Goal: Task Accomplishment & Management: Complete application form

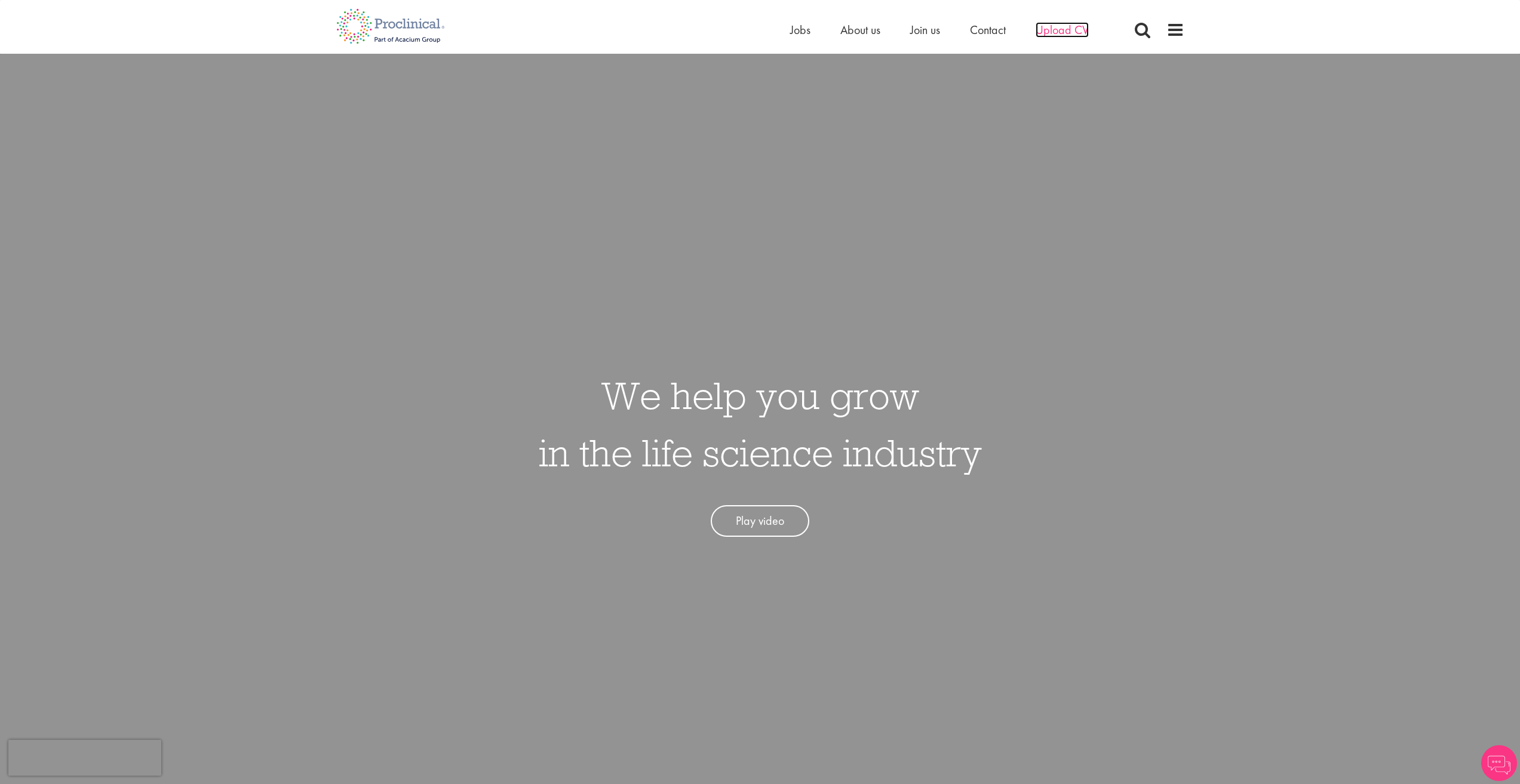
click at [1063, 30] on span "Upload CV" at bounding box center [1062, 29] width 53 height 16
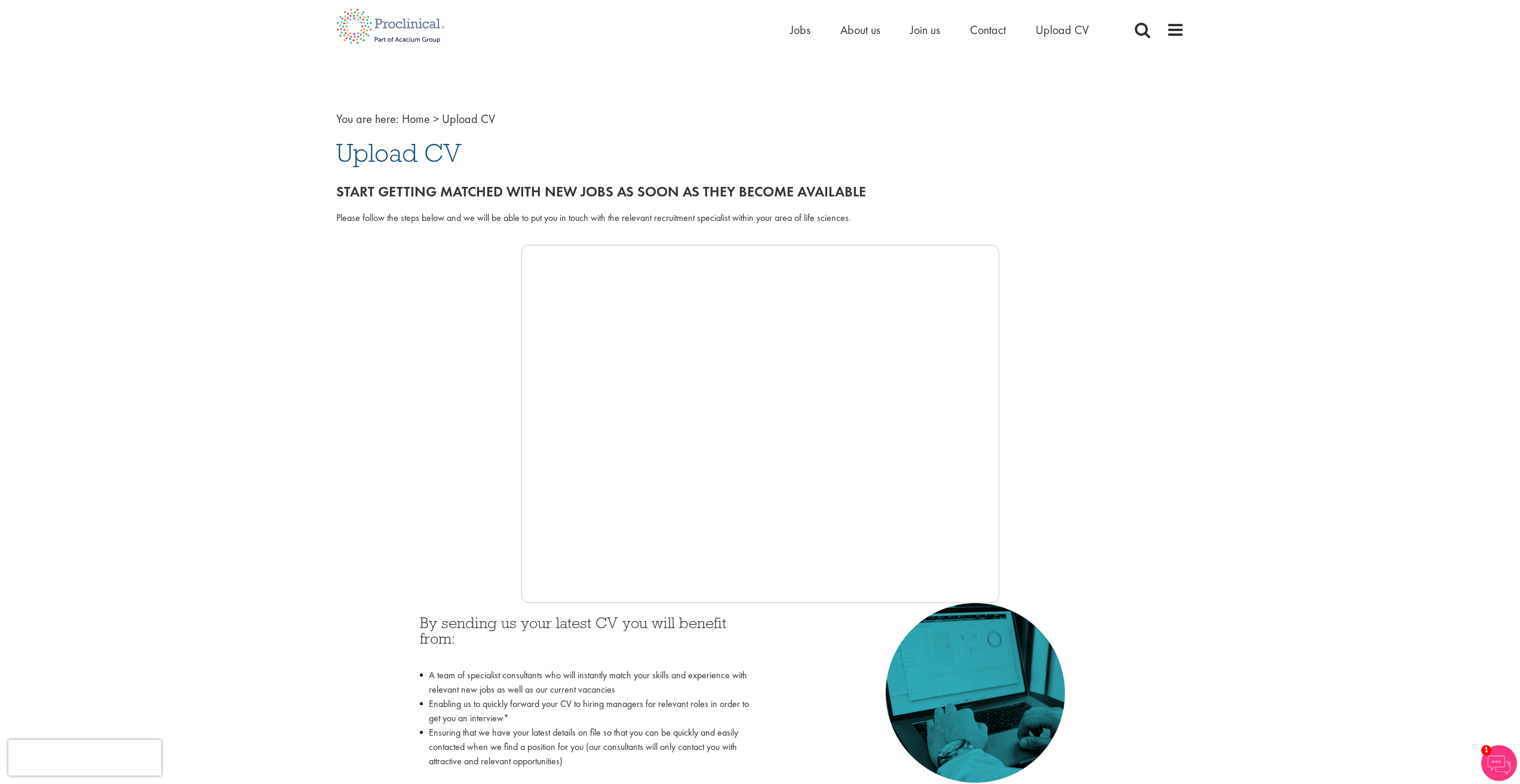
click at [1056, 21] on li "Upload CV" at bounding box center [1062, 29] width 53 height 18
click at [1059, 32] on span "Upload CV" at bounding box center [1062, 29] width 53 height 16
click at [510, 575] on div at bounding box center [760, 424] width 848 height 359
click at [1088, 616] on div at bounding box center [993, 693] width 233 height 180
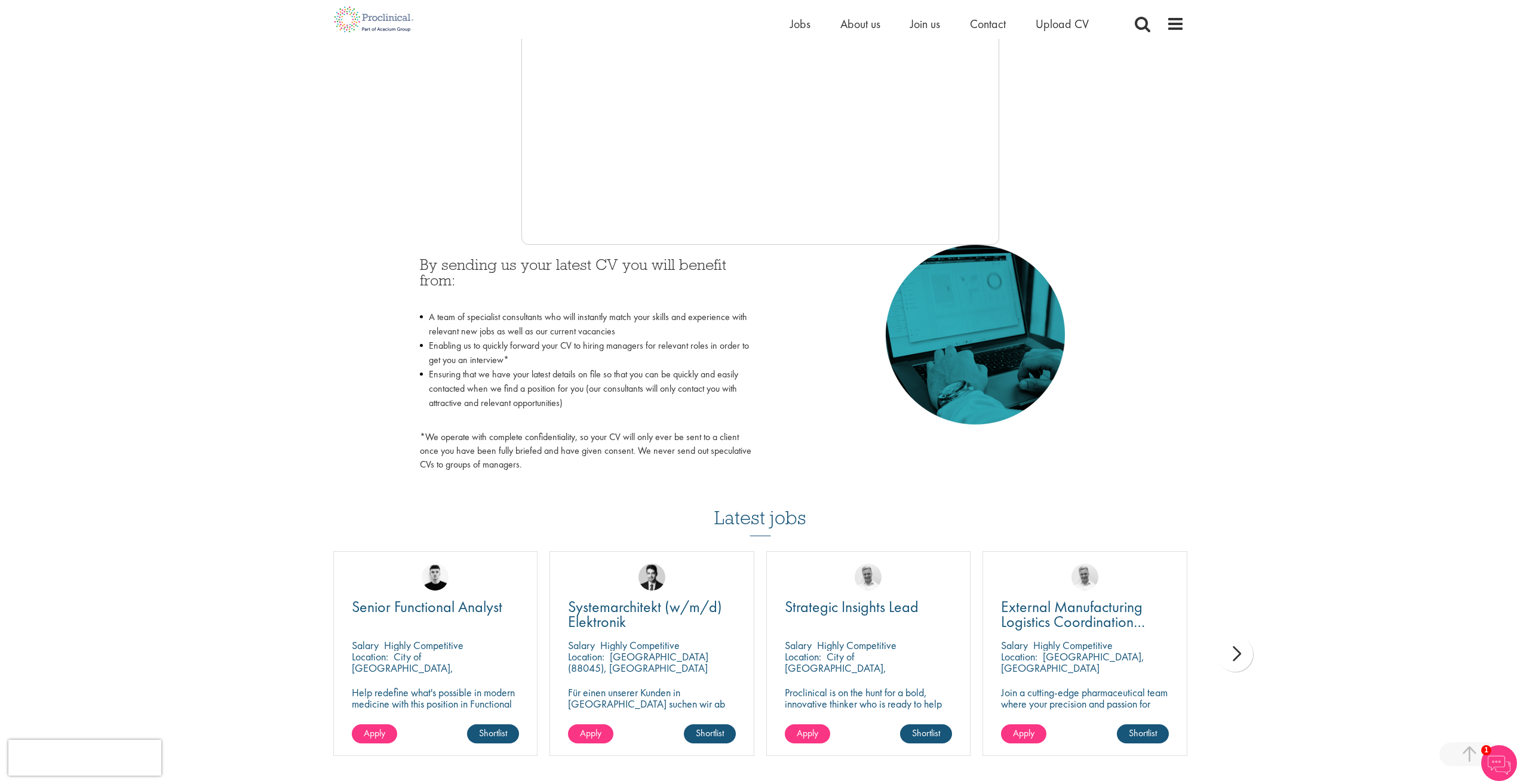
scroll to position [418, 0]
